Goal: Transaction & Acquisition: Purchase product/service

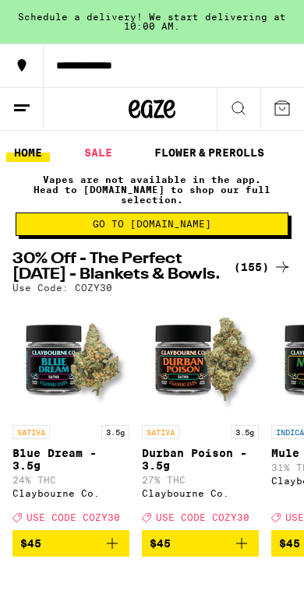
click at [72, 220] on span "Go to [DOMAIN_NAME]" at bounding box center [152, 224] width 256 height 9
